Goal: Find specific fact: Find specific fact

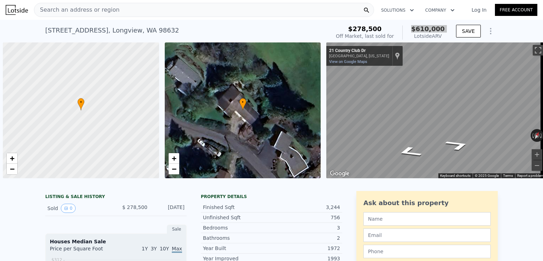
scroll to position [0, 3]
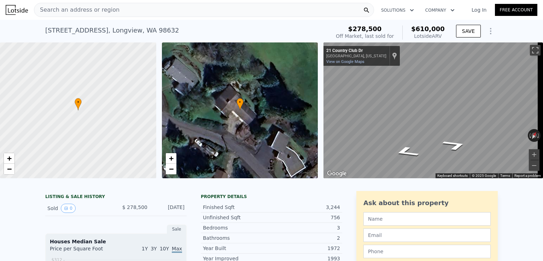
click at [99, 11] on span "Search an address or region" at bounding box center [76, 10] width 85 height 8
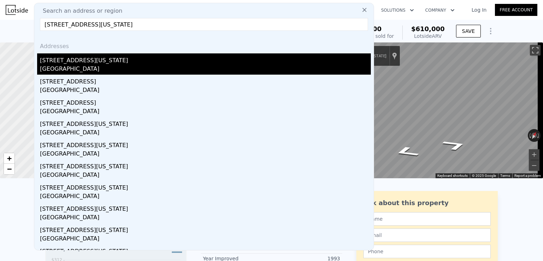
type input "[STREET_ADDRESS][US_STATE]"
click at [94, 64] on div "[STREET_ADDRESS][US_STATE]" at bounding box center [205, 58] width 331 height 11
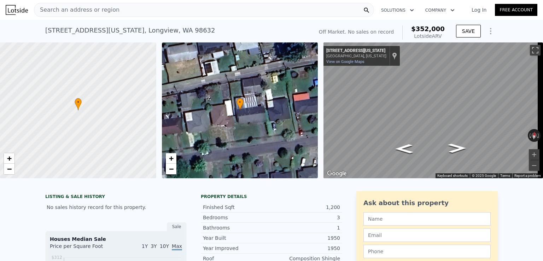
click at [105, 13] on span "Search an address or region" at bounding box center [76, 10] width 85 height 8
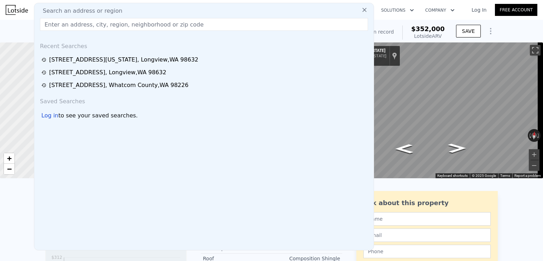
click at [105, 13] on span "Search an address or region" at bounding box center [79, 11] width 85 height 8
click at [93, 21] on input "text" at bounding box center [204, 24] width 328 height 13
paste input "[STREET_ADDRESS][PERSON_NAME]"
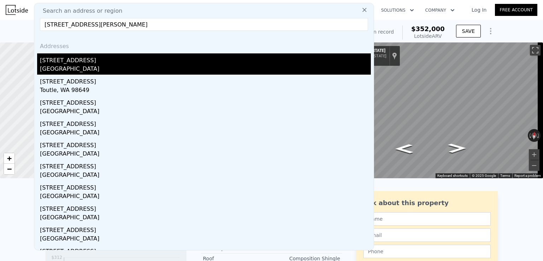
type input "[STREET_ADDRESS][PERSON_NAME]"
click at [104, 66] on div "[GEOGRAPHIC_DATA]" at bounding box center [205, 70] width 331 height 10
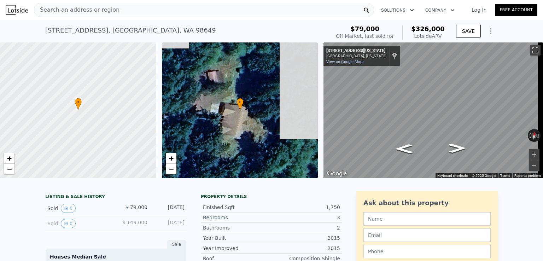
click at [429, 27] on span "$326,000" at bounding box center [428, 28] width 34 height 7
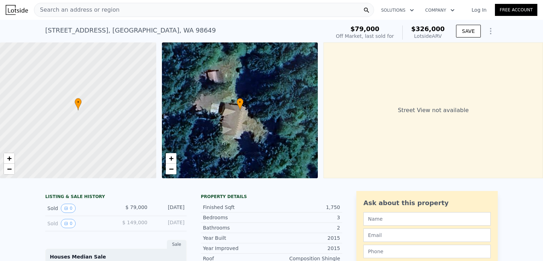
click at [429, 27] on span "$326,000" at bounding box center [428, 28] width 34 height 7
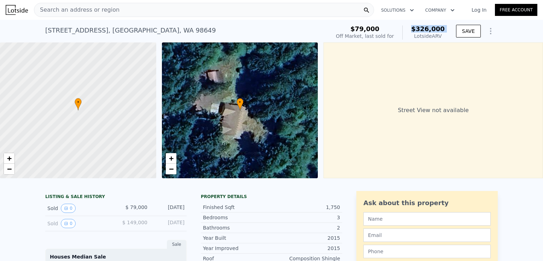
copy span "$326,000"
